Goal: Answer question/provide support

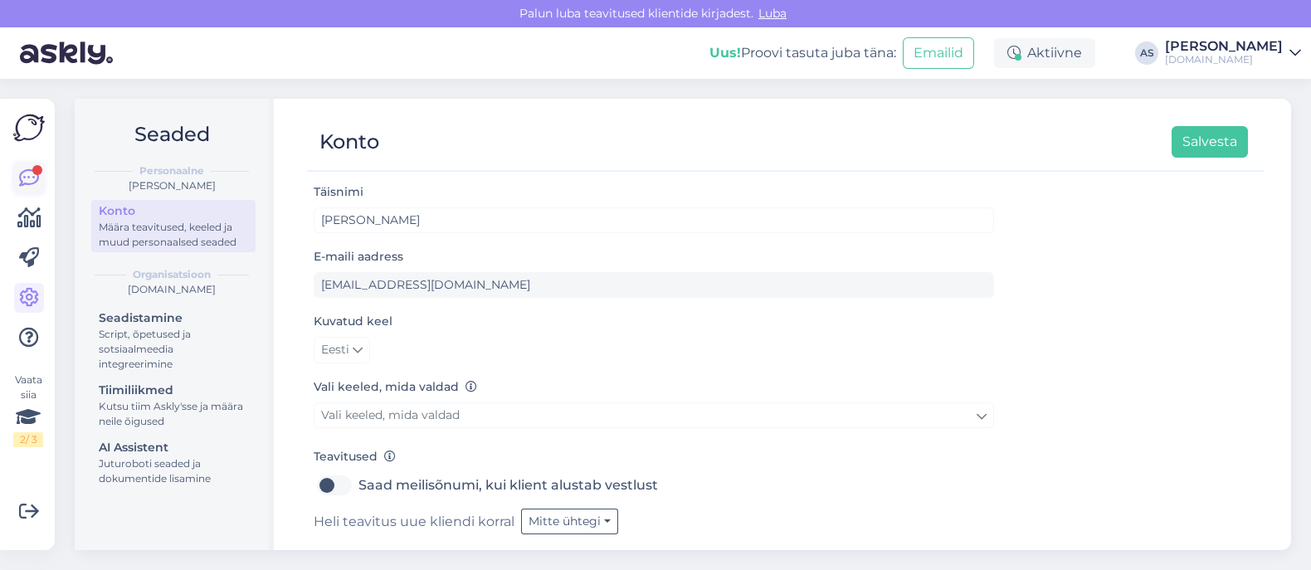
click at [29, 182] on icon at bounding box center [29, 178] width 20 height 20
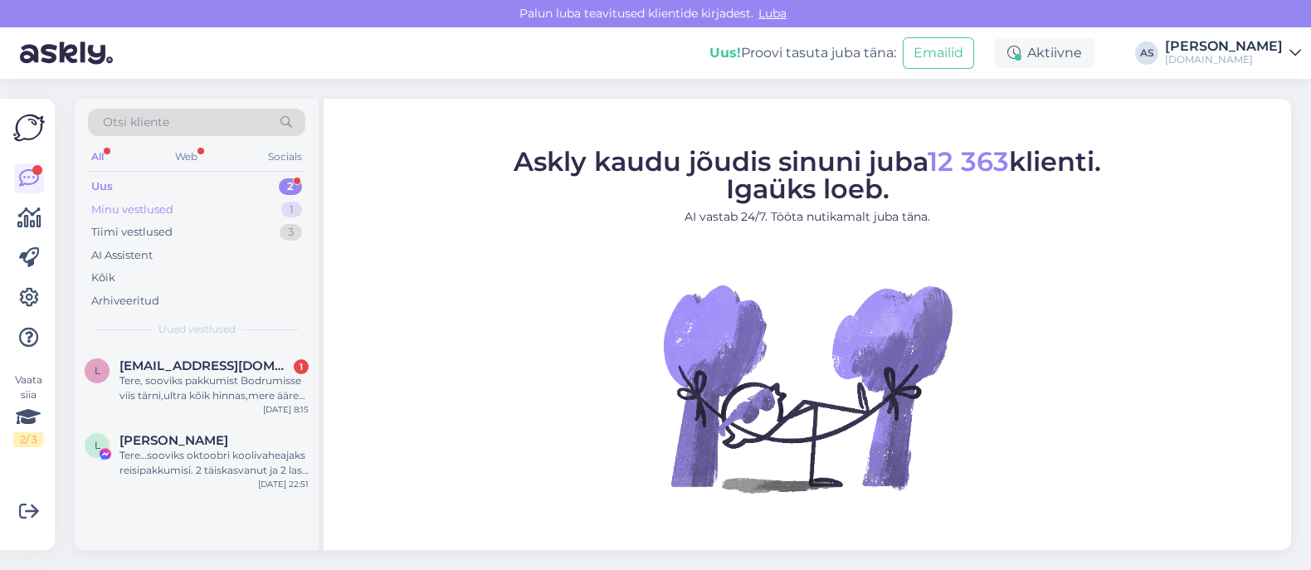
click at [242, 207] on div "Minu vestlused 1" at bounding box center [196, 209] width 217 height 23
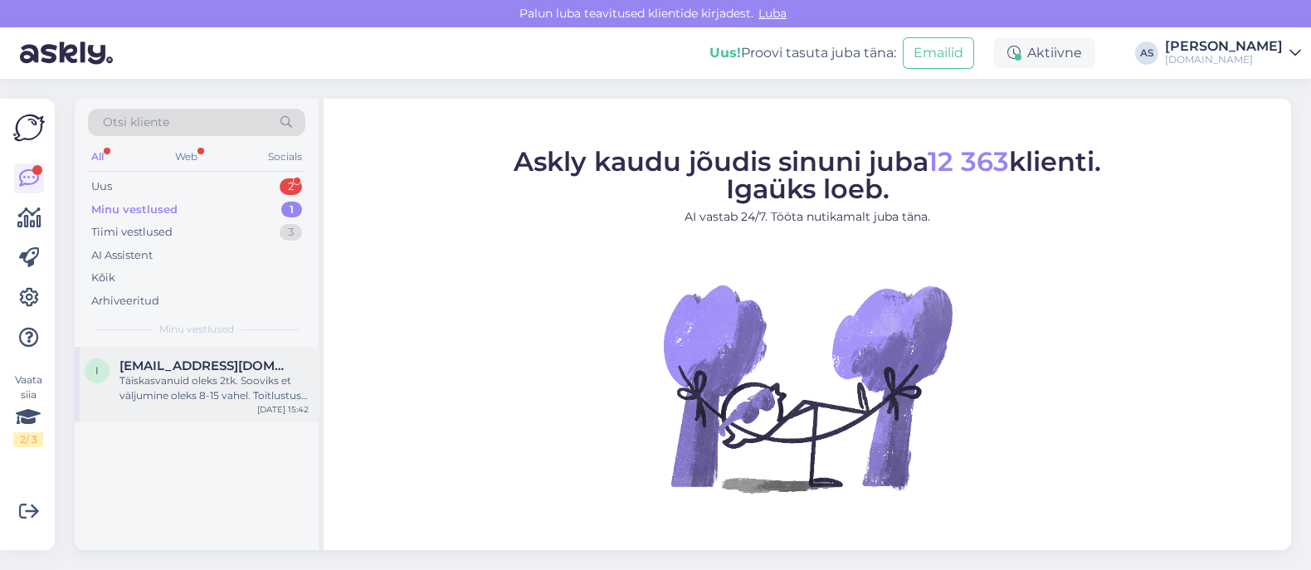
click at [209, 360] on span "[EMAIL_ADDRESS][DOMAIN_NAME]" at bounding box center [205, 365] width 173 height 15
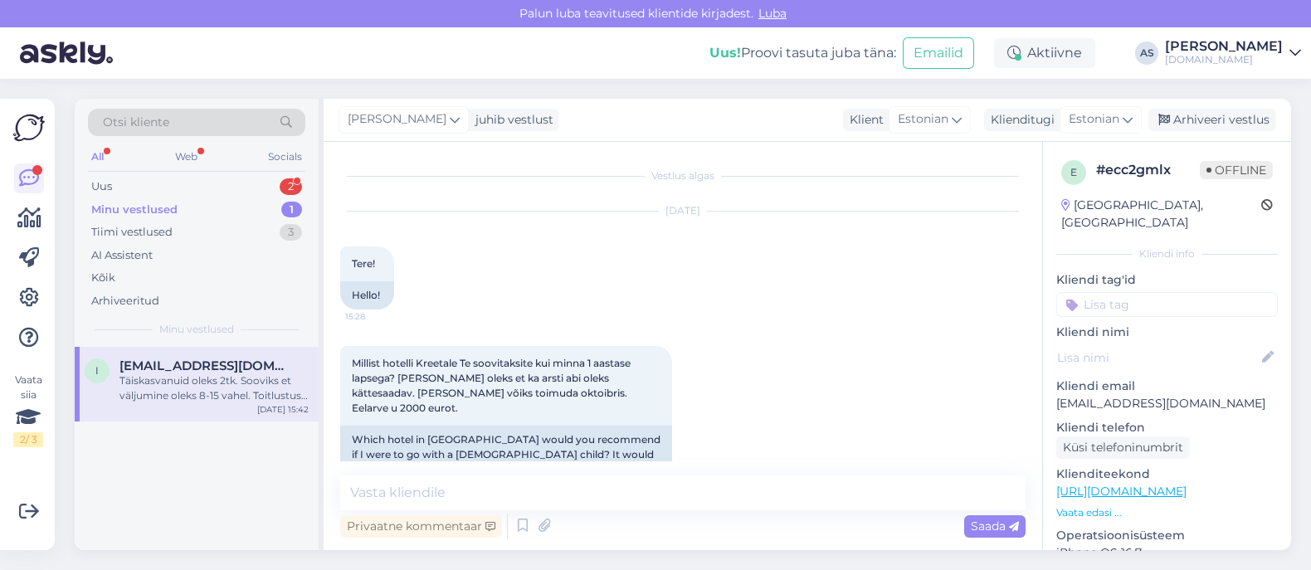
scroll to position [257, 0]
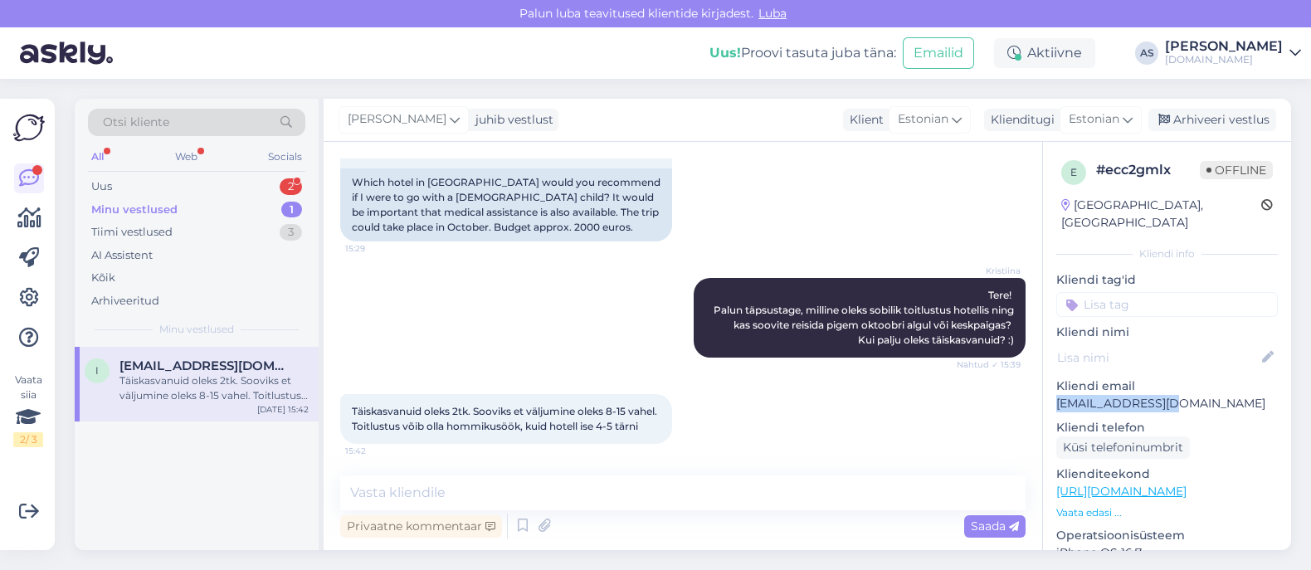
drag, startPoint x: 1181, startPoint y: 383, endPoint x: 1047, endPoint y: 383, distance: 134.4
click at [1047, 383] on div "e # ecc2gmlx Offline [GEOGRAPHIC_DATA], [GEOGRAPHIC_DATA] Kliendi info Kliendi …" at bounding box center [1167, 491] width 248 height 699
copy p "[EMAIL_ADDRESS][DOMAIN_NAME]"
click at [460, 510] on div "Privaatne kommentaar Saada" at bounding box center [682, 526] width 685 height 32
click at [466, 502] on textarea at bounding box center [682, 492] width 685 height 35
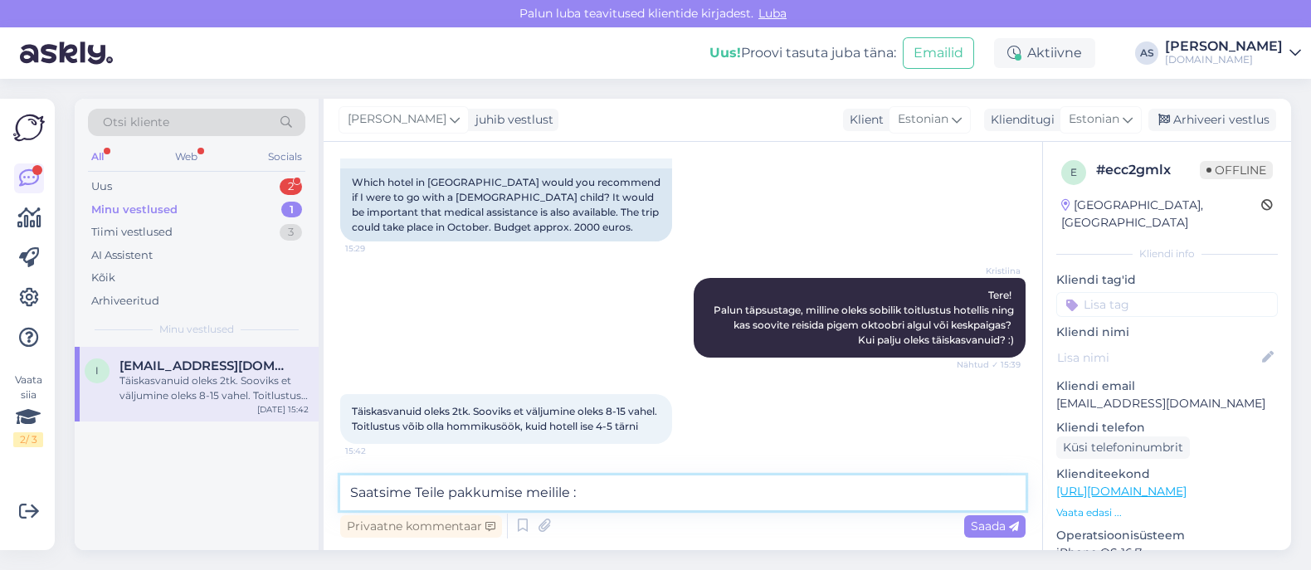
type textarea "Saatsime Teile pakkumise meilile :)"
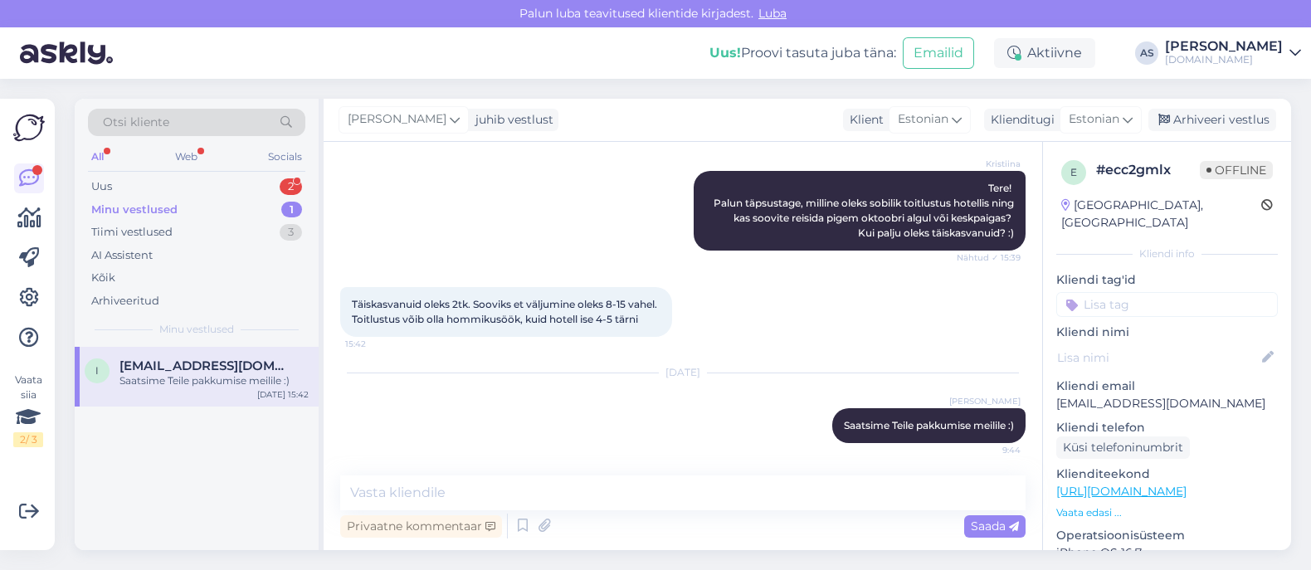
click at [1220, 143] on div "e # ecc2gmlx Offline [GEOGRAPHIC_DATA], [GEOGRAPHIC_DATA] Kliendi info Kliendi …" at bounding box center [1167, 491] width 248 height 699
click at [1227, 126] on div "Arhiveeri vestlus" at bounding box center [1212, 120] width 128 height 22
